Goal: Task Accomplishment & Management: Manage account settings

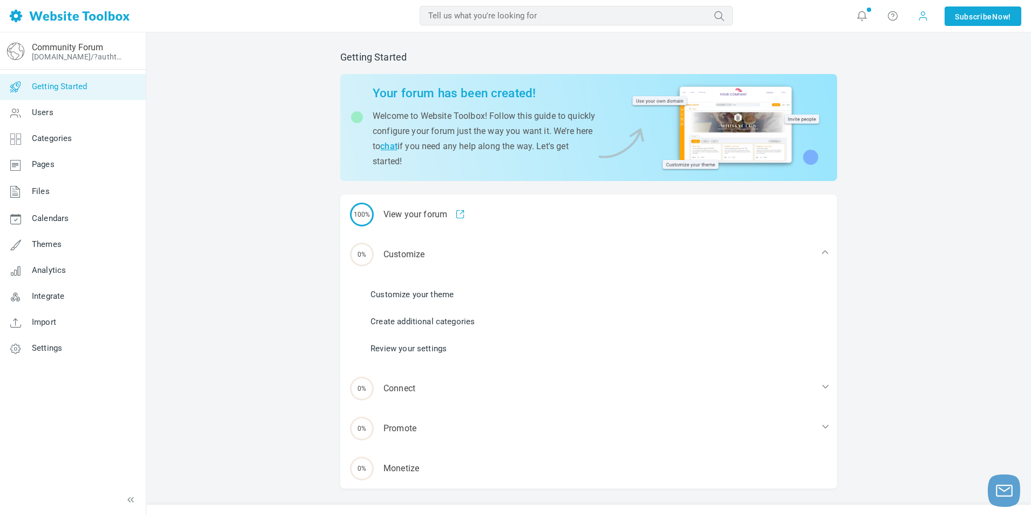
click at [919, 12] on span at bounding box center [922, 15] width 11 height 11
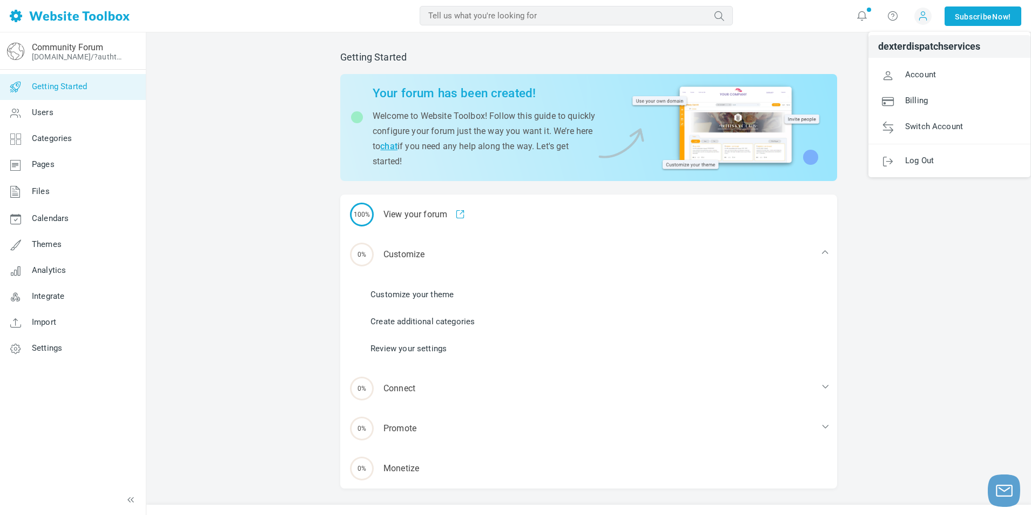
click at [915, 45] on span "dexterdispatchservices" at bounding box center [929, 47] width 102 height 10
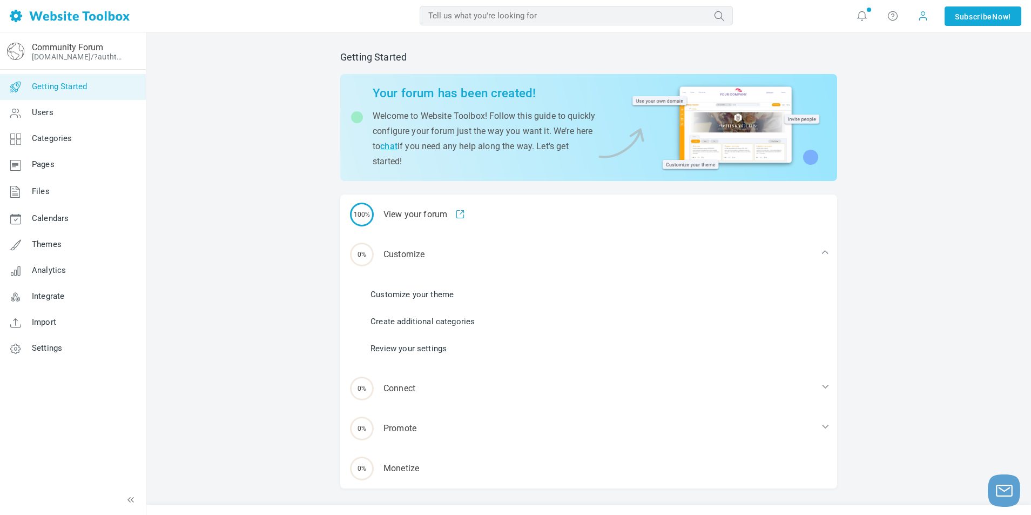
click at [917, 10] on span at bounding box center [922, 15] width 11 height 11
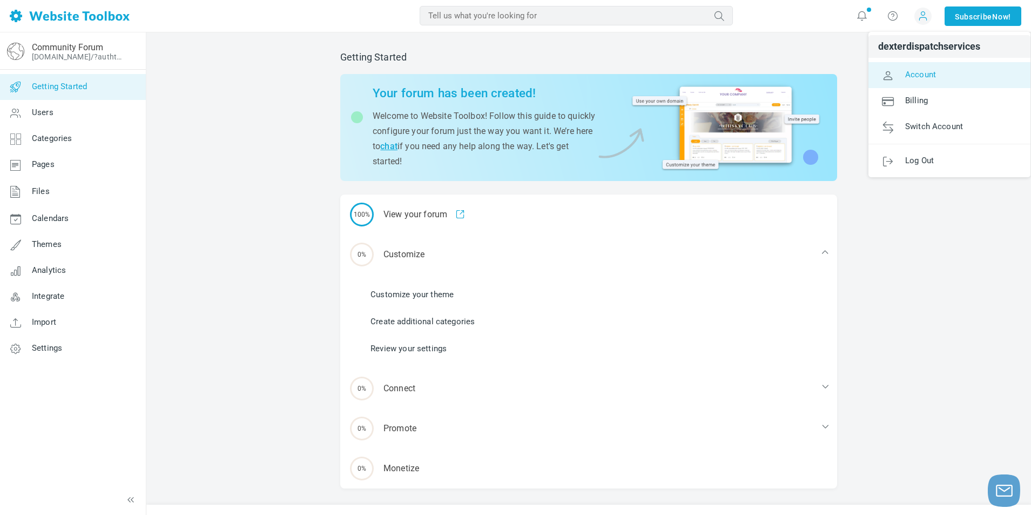
drag, startPoint x: 920, startPoint y: 76, endPoint x: 913, endPoint y: 57, distance: 20.2
click at [919, 76] on span "Account" at bounding box center [920, 74] width 31 height 10
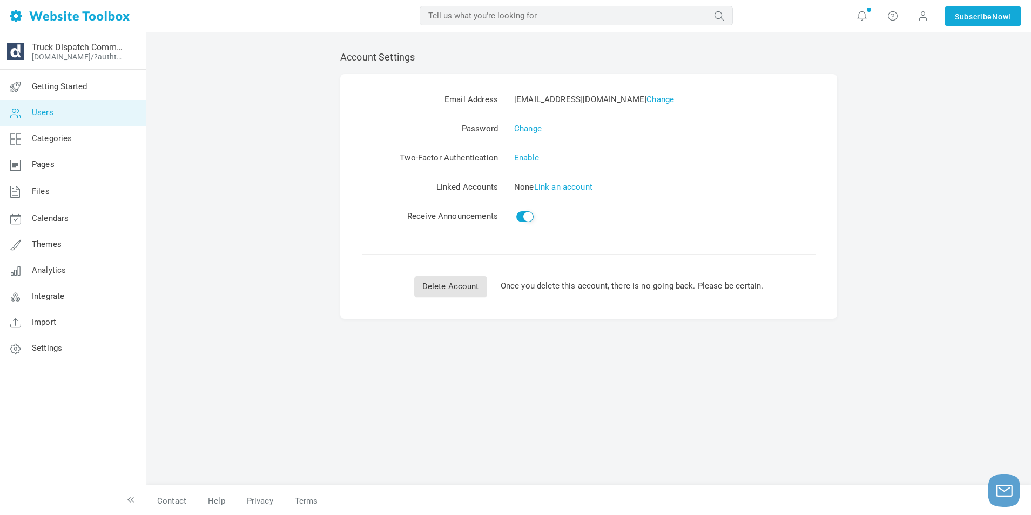
click at [66, 115] on link "Users" at bounding box center [72, 113] width 146 height 26
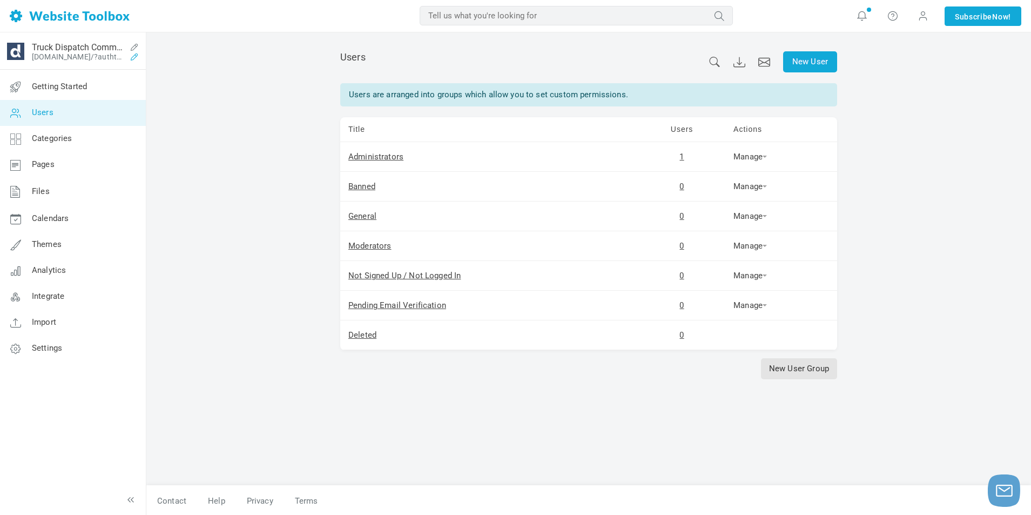
click at [134, 53] on icon at bounding box center [134, 56] width 17 height 9
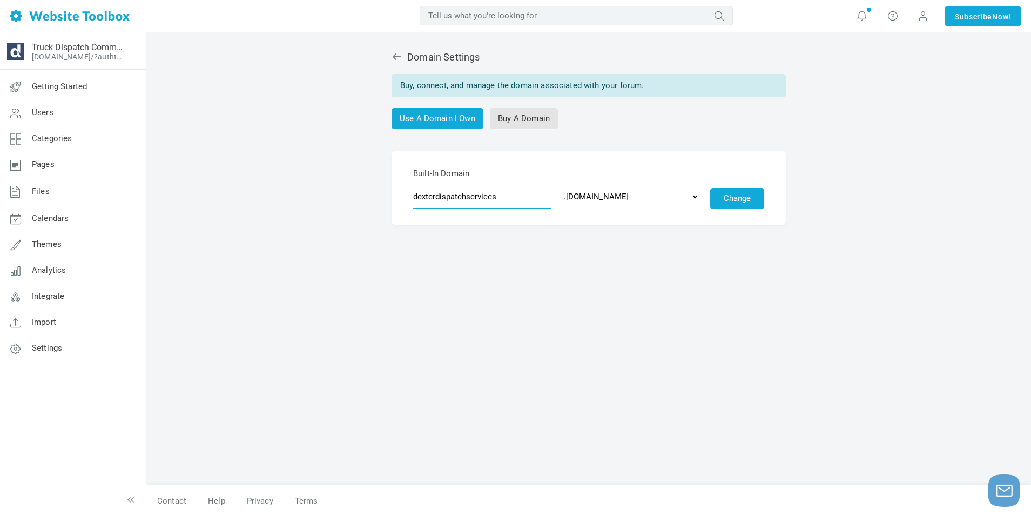
click at [514, 206] on input "dexterdispatchservices" at bounding box center [482, 196] width 138 height 25
click at [129, 58] on icon at bounding box center [134, 56] width 17 height 9
click at [0, 0] on icon at bounding box center [0, 0] width 0 height 0
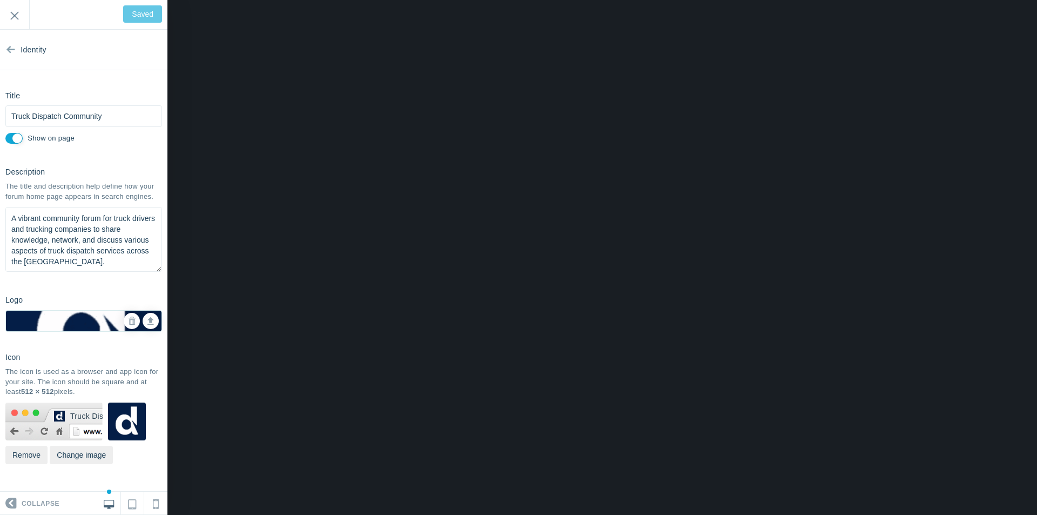
scroll to position [1, 0]
click at [150, 11] on div "Saved Exit" at bounding box center [83, 15] width 167 height 30
click at [133, 18] on div "Saved Exit" at bounding box center [83, 15] width 167 height 30
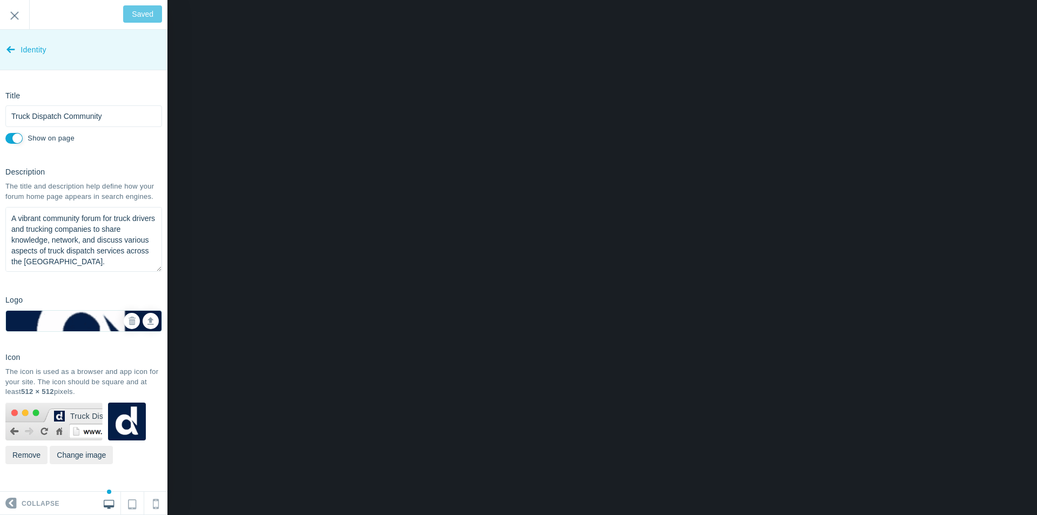
click at [15, 55] on icon at bounding box center [10, 47] width 9 height 40
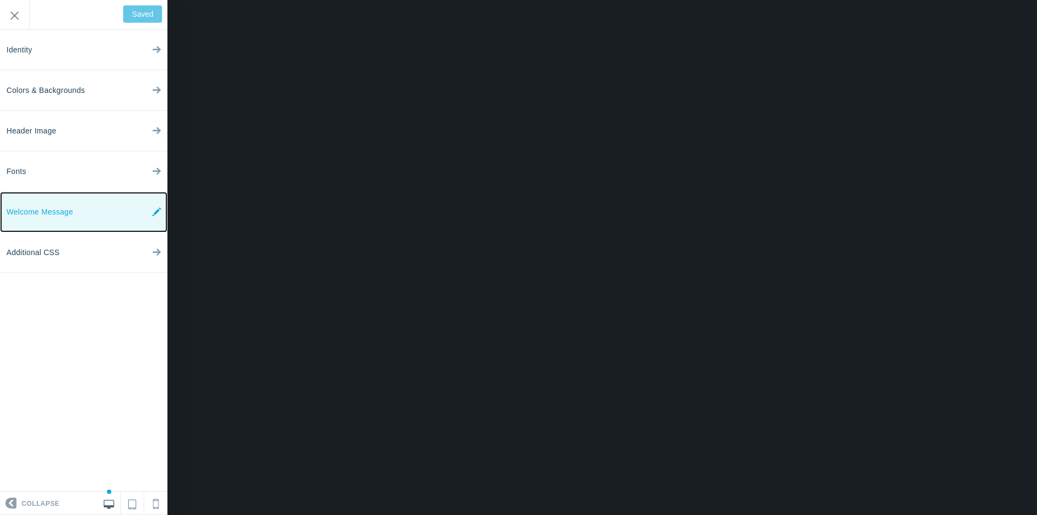
click at [69, 211] on span "Welcome Message" at bounding box center [39, 212] width 66 height 40
type input "Save"
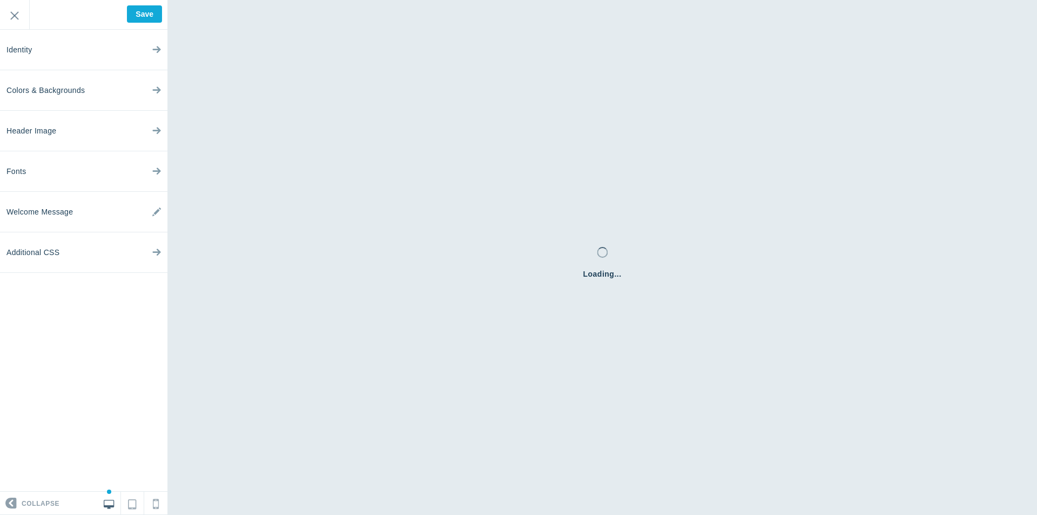
click at [528, 80] on div "Loading..." at bounding box center [601, 257] width 869 height 515
